Goal: Information Seeking & Learning: Learn about a topic

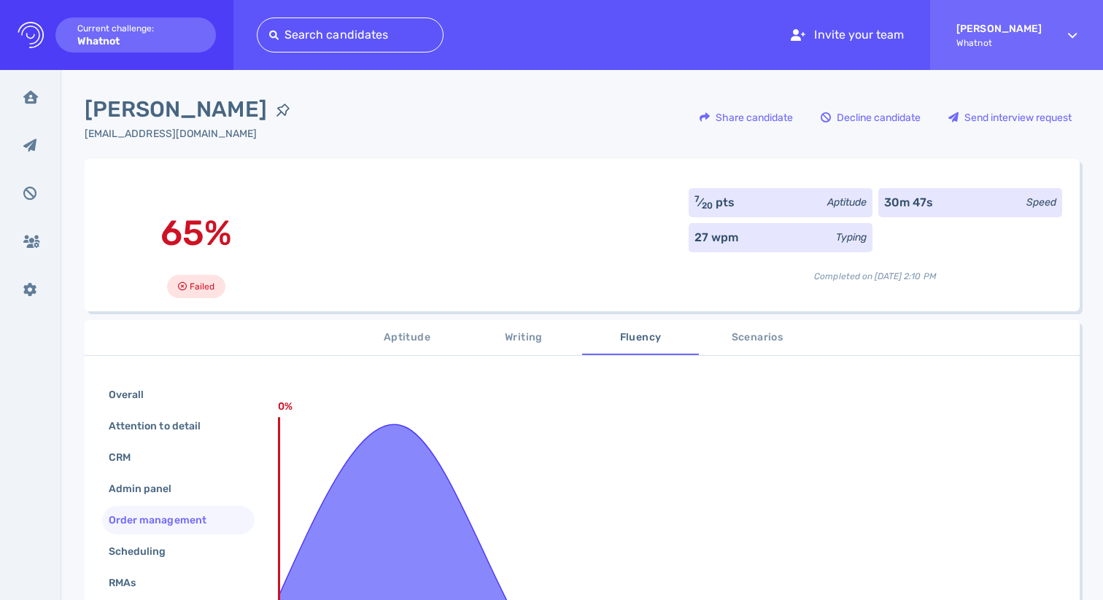
scroll to position [233, 0]
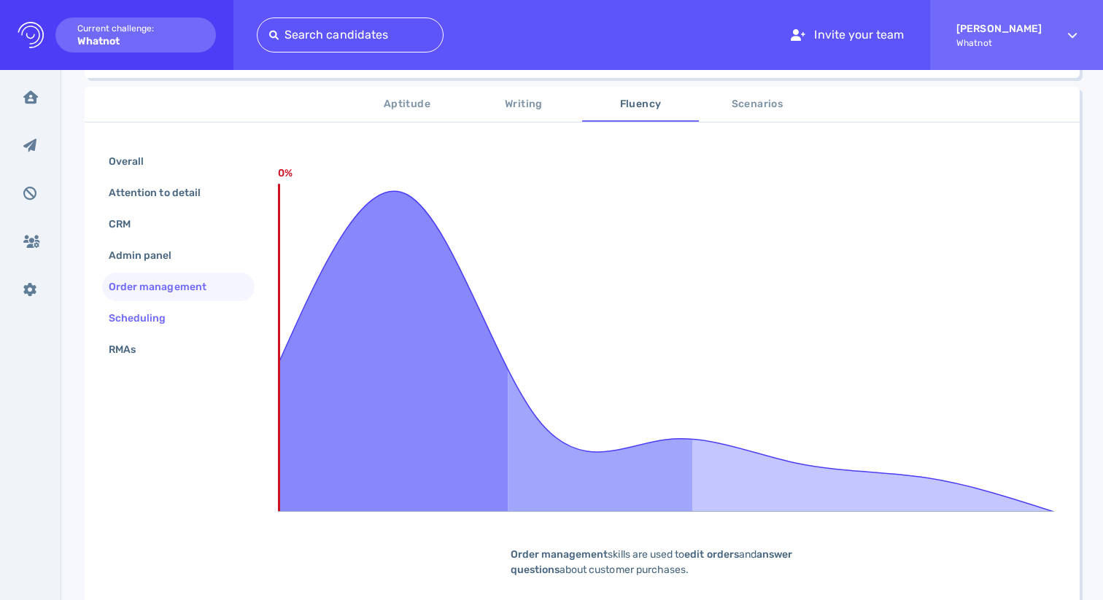
click at [181, 324] on div "Scheduling" at bounding box center [145, 318] width 78 height 21
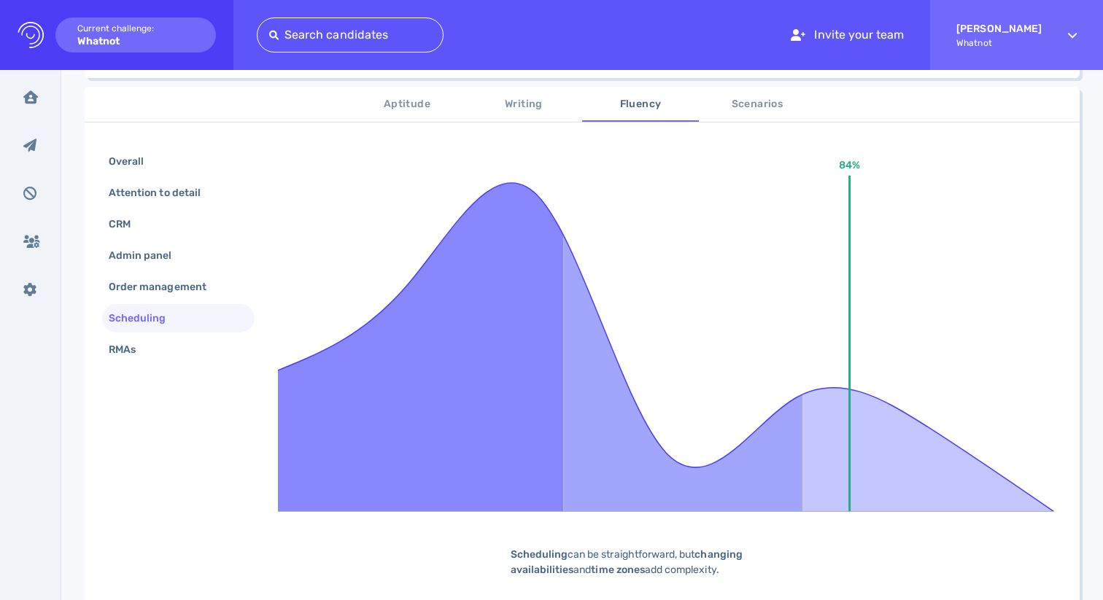
click at [179, 333] on div "Scheduling" at bounding box center [178, 318] width 152 height 28
click at [176, 349] on div "RMAs" at bounding box center [178, 350] width 152 height 28
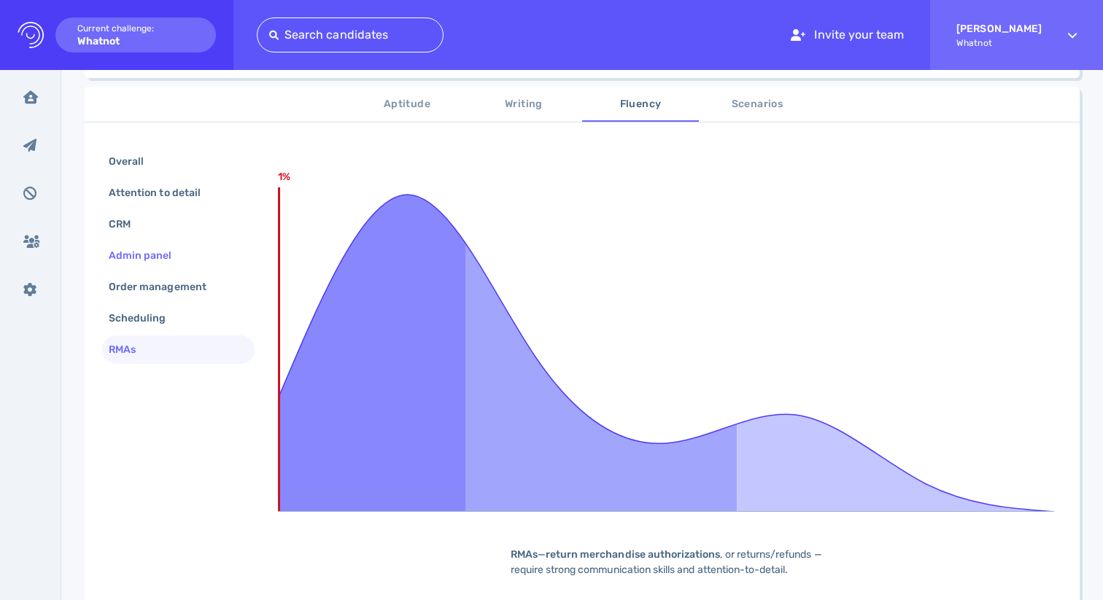
click at [177, 261] on div "Admin panel" at bounding box center [148, 255] width 84 height 21
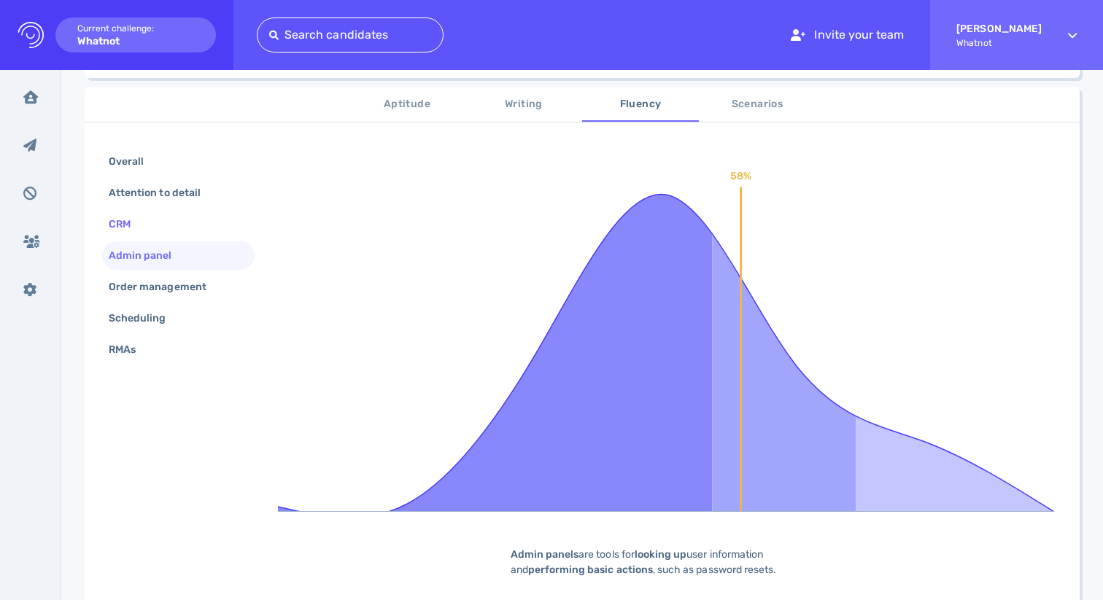
click at [174, 225] on div "CRM" at bounding box center [178, 224] width 152 height 28
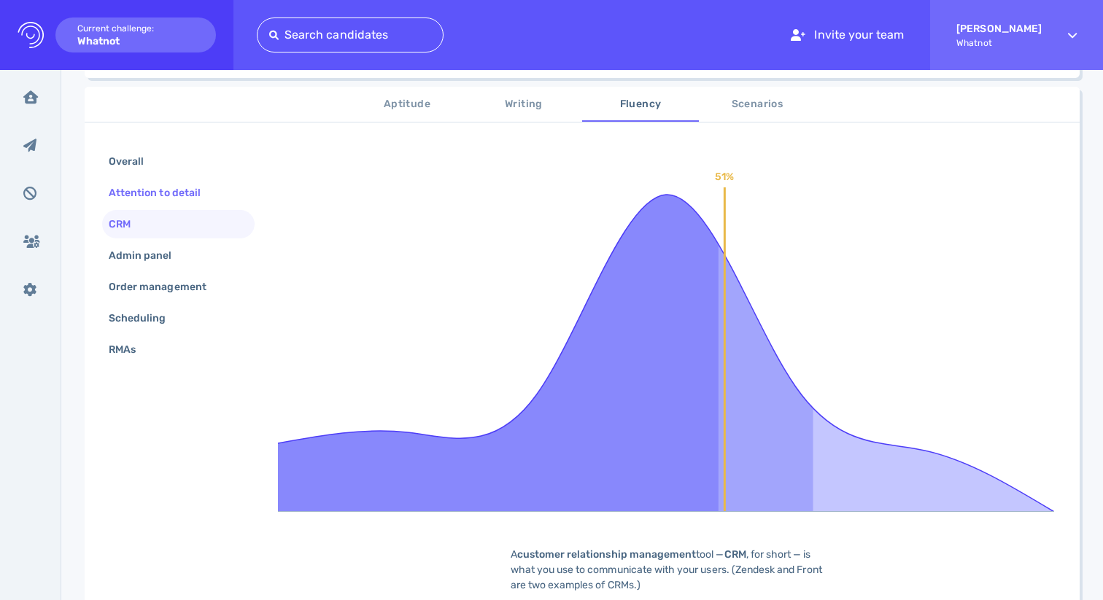
click at [175, 191] on div "Attention to detail" at bounding box center [162, 192] width 112 height 21
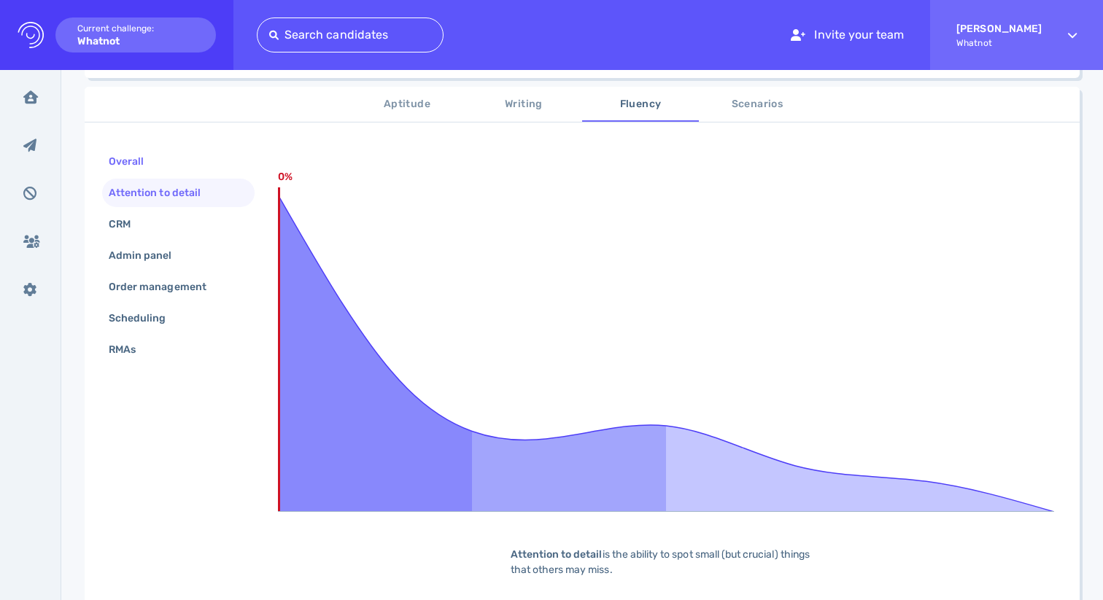
click at [160, 163] on div "Overall" at bounding box center [133, 161] width 55 height 21
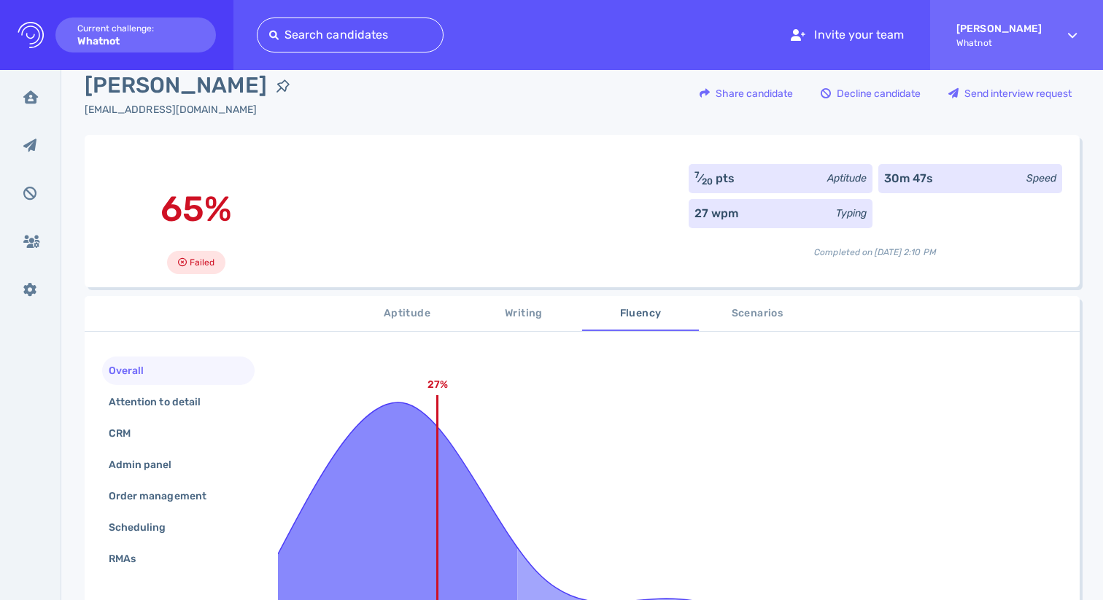
scroll to position [0, 0]
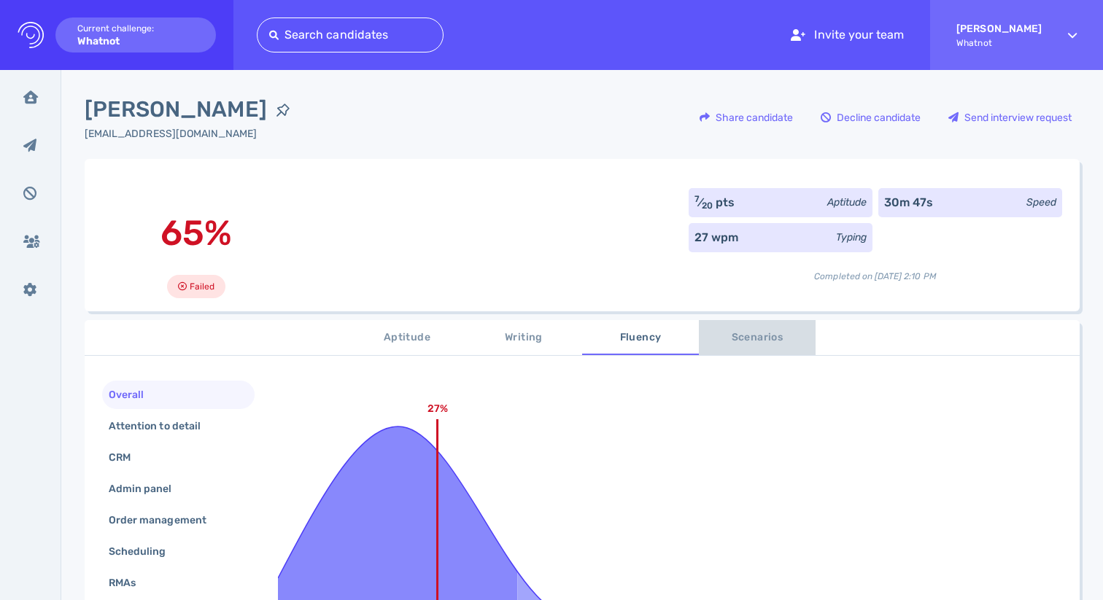
click at [760, 338] on span "Scenarios" at bounding box center [757, 338] width 99 height 18
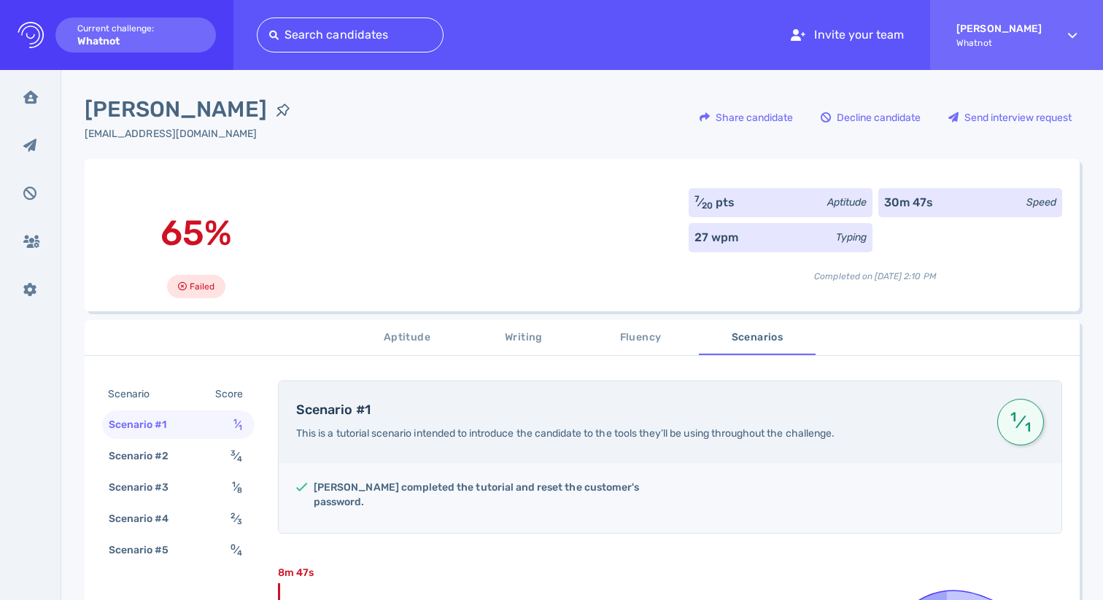
scroll to position [325, 0]
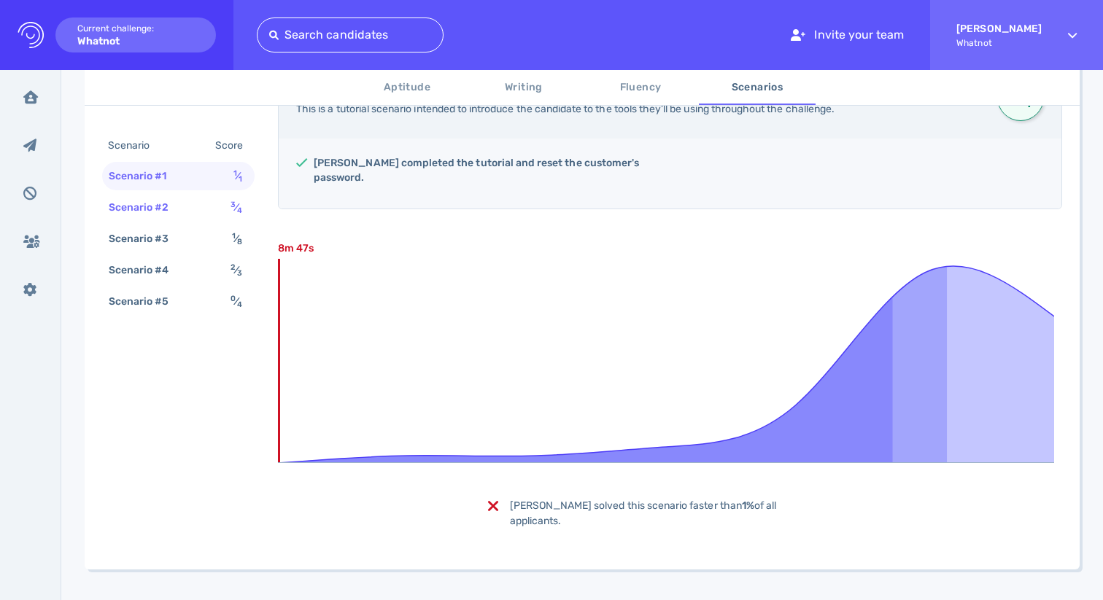
click at [206, 206] on div "Scenario #2 3 ⁄ 4" at bounding box center [178, 207] width 152 height 28
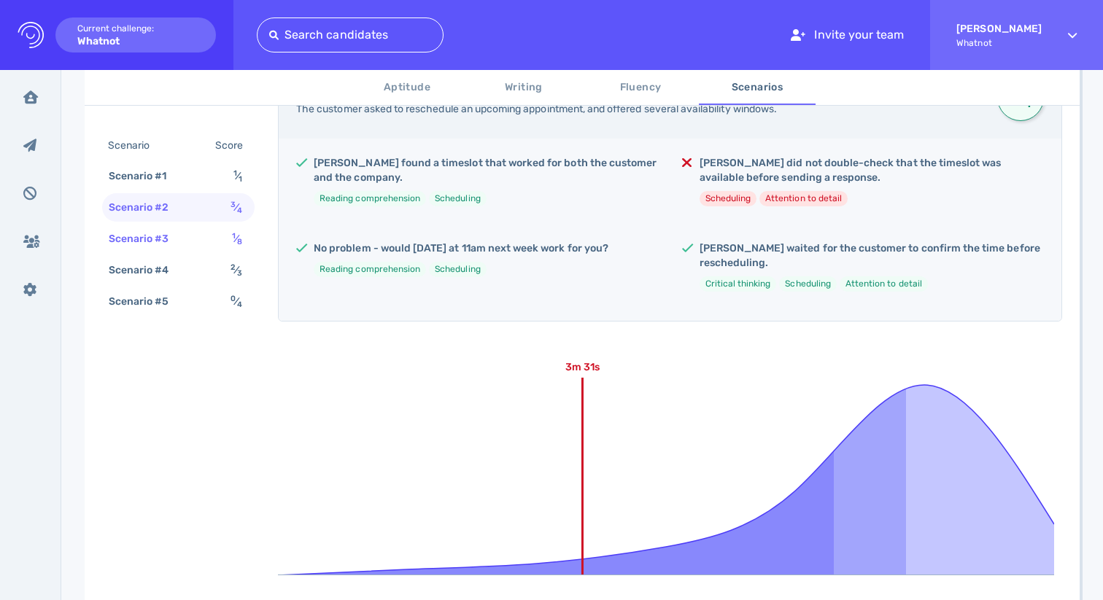
click at [195, 232] on div "Scenario #3 1 ⁄ 8" at bounding box center [178, 239] width 152 height 28
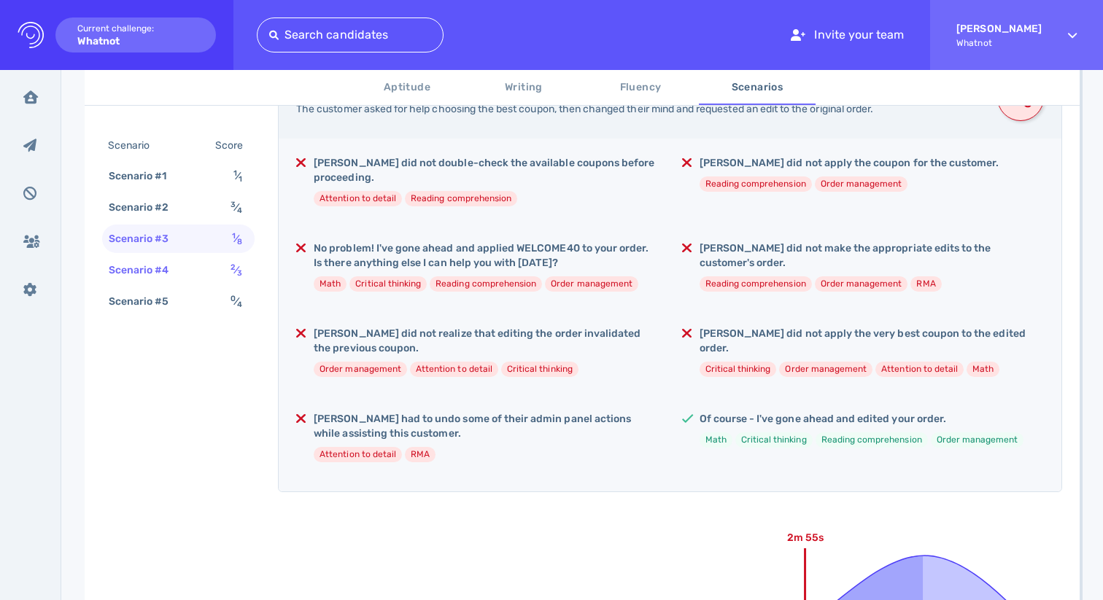
click at [187, 257] on div "Scenario #4 2 ⁄ 3" at bounding box center [178, 270] width 152 height 28
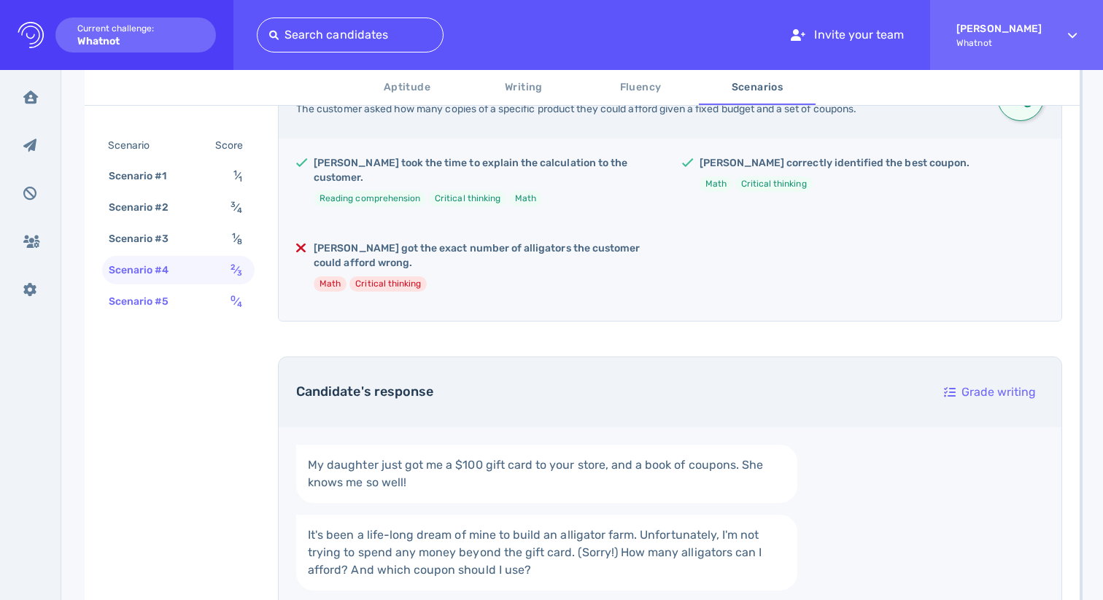
click at [173, 298] on div "Scenario #5" at bounding box center [146, 301] width 81 height 21
